Goal: Check status: Check status

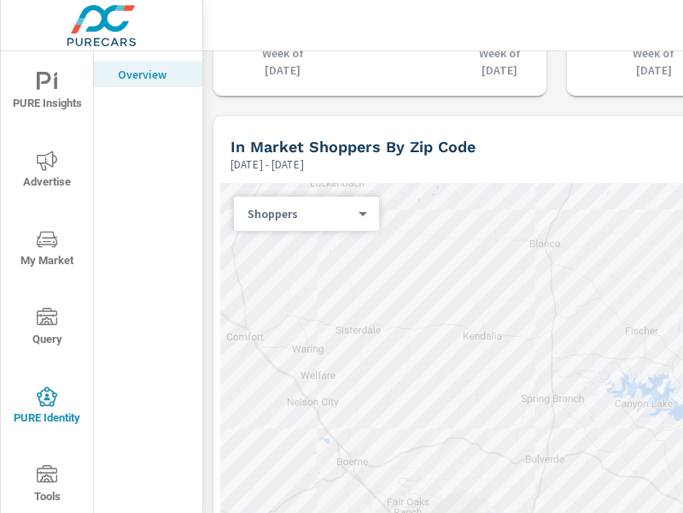
scroll to position [2032, 0]
